Goal: Task Accomplishment & Management: Manage account settings

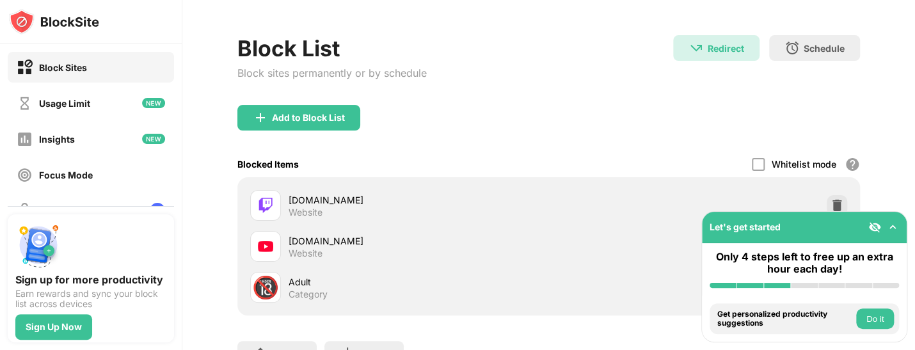
scroll to position [128, 0]
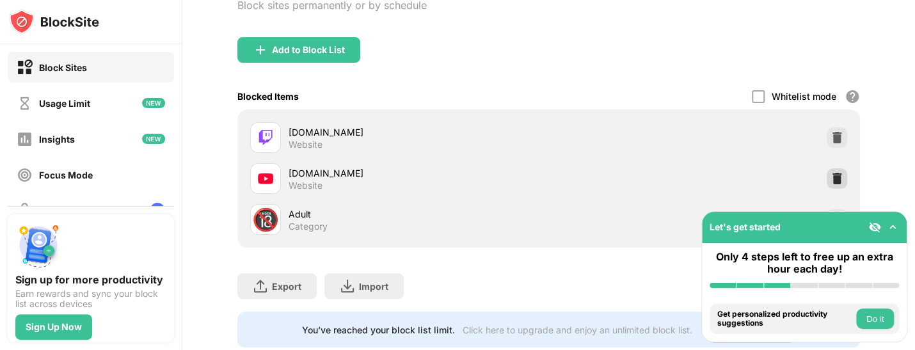
click at [831, 180] on img at bounding box center [837, 178] width 13 height 13
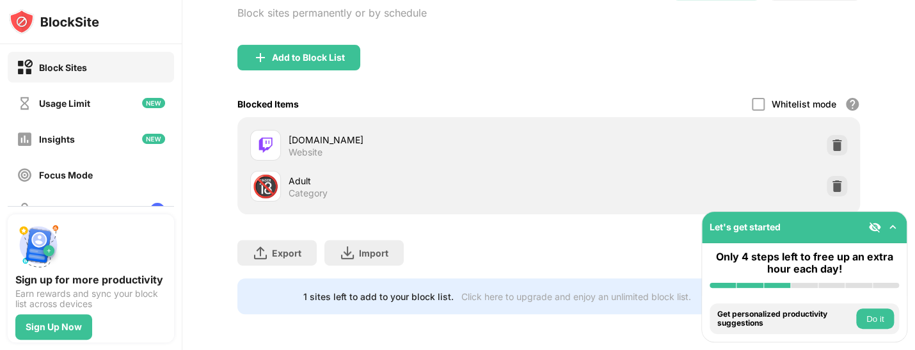
scroll to position [129, 0]
click at [332, 56] on div "Add to Block List" at bounding box center [298, 58] width 123 height 26
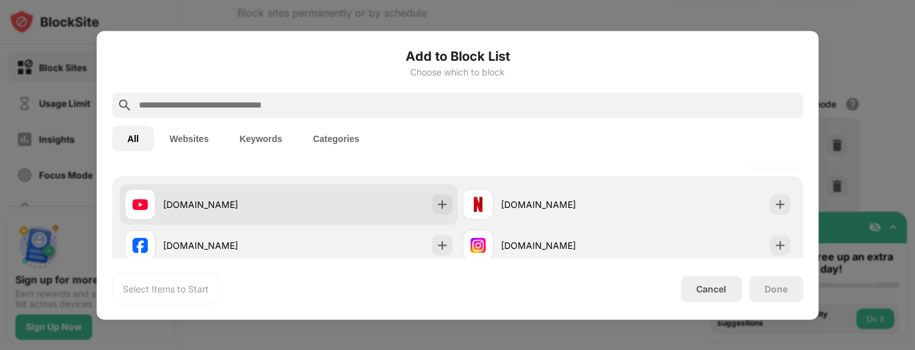
scroll to position [192, 0]
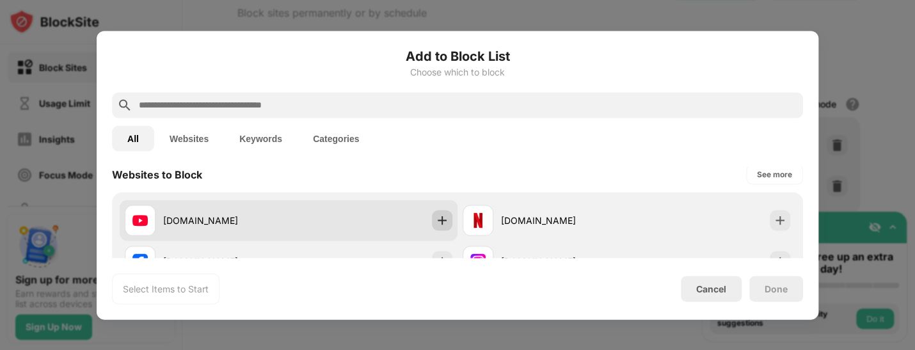
click at [436, 226] on img at bounding box center [442, 220] width 13 height 13
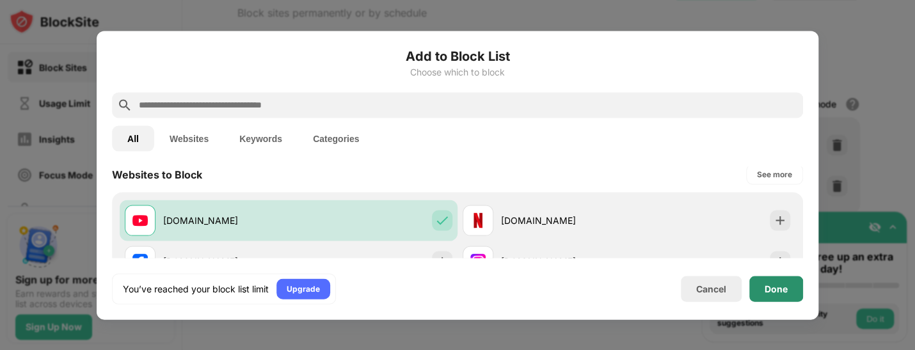
click at [770, 290] on div "Done" at bounding box center [776, 289] width 23 height 10
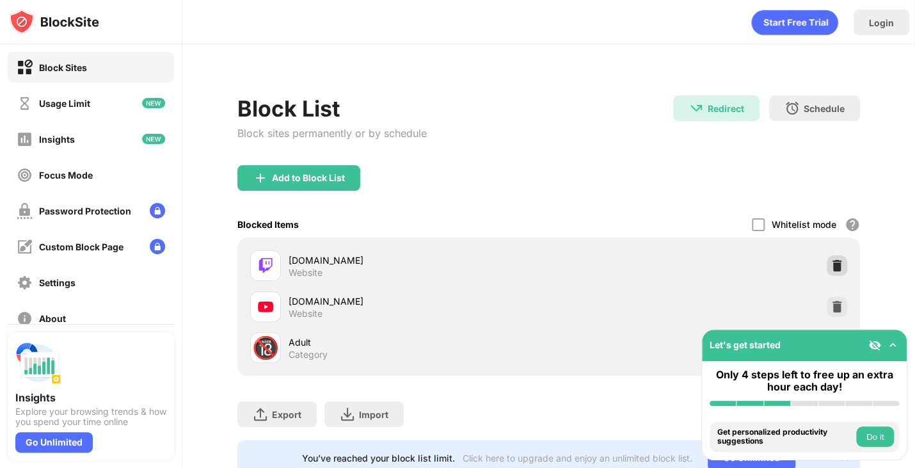
click at [831, 262] on img at bounding box center [837, 265] width 13 height 13
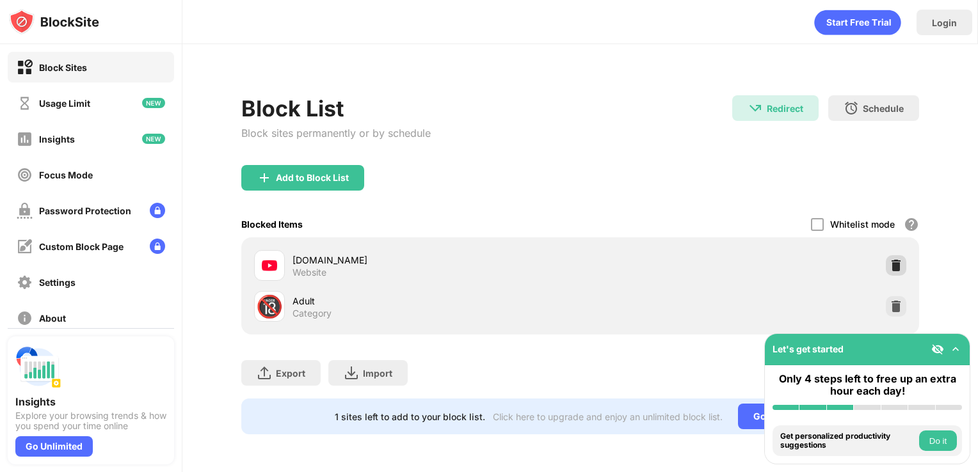
click at [896, 263] on img at bounding box center [896, 265] width 13 height 13
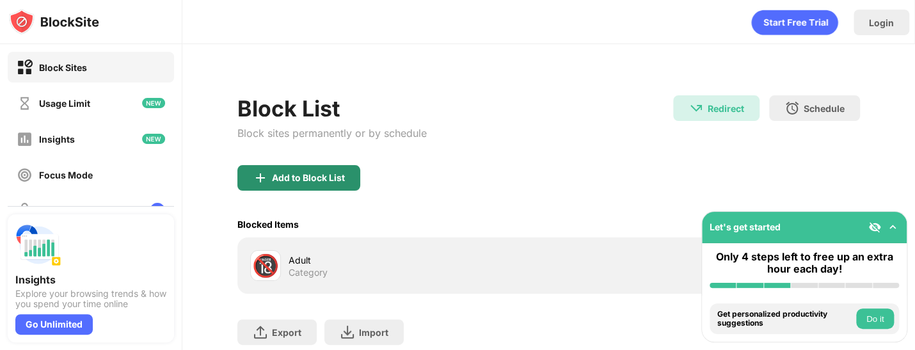
click at [325, 184] on div "Add to Block List" at bounding box center [298, 178] width 123 height 26
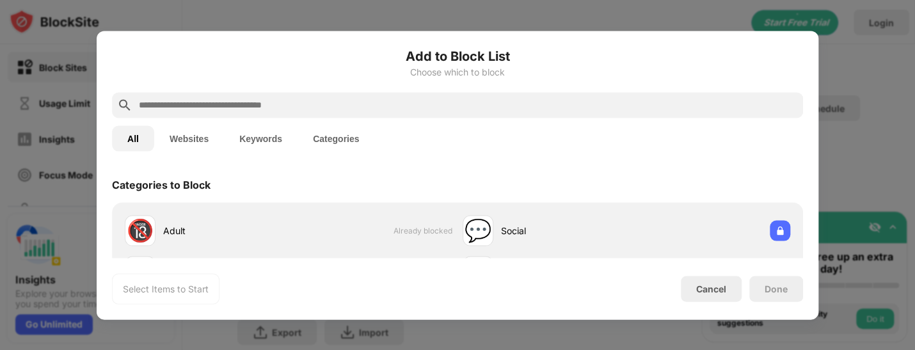
click at [297, 105] on input "text" at bounding box center [468, 104] width 661 height 15
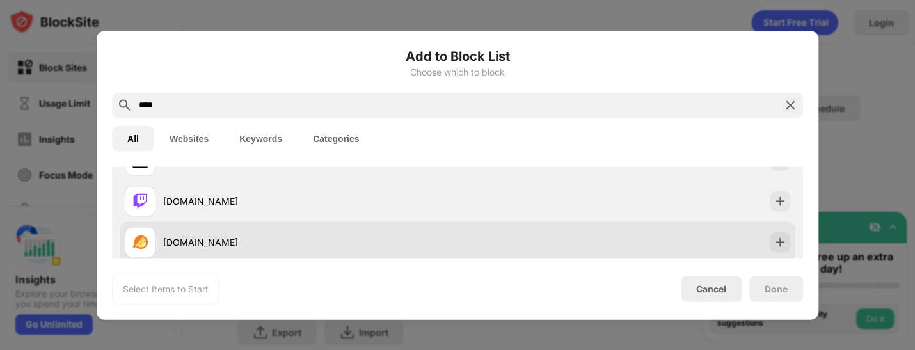
scroll to position [128, 0]
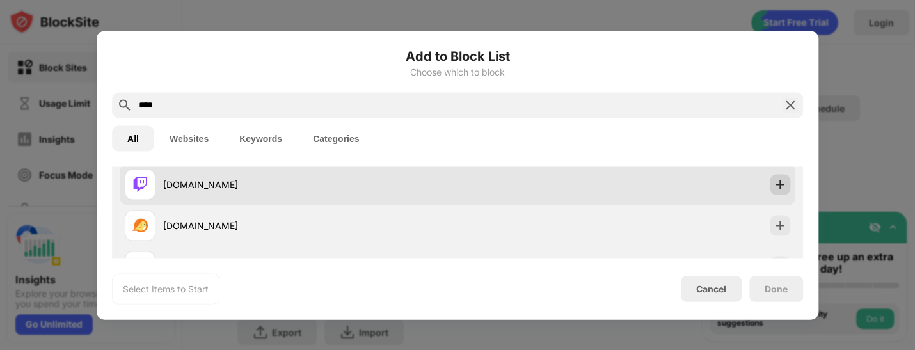
type input "****"
click at [770, 188] on div at bounding box center [780, 184] width 20 height 20
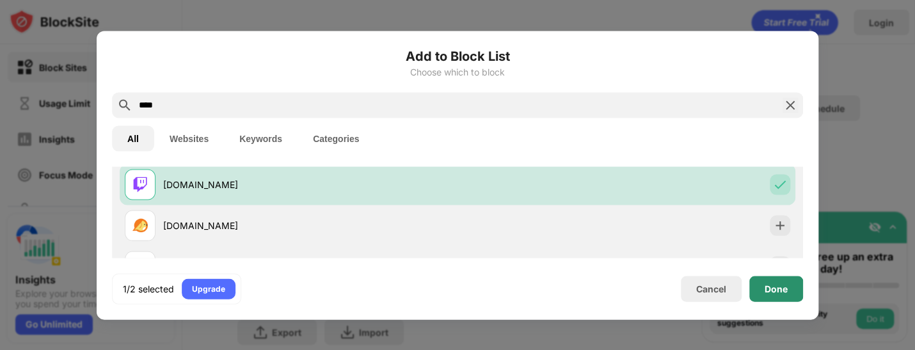
click at [780, 292] on div "Done" at bounding box center [776, 289] width 23 height 10
